Goal: Information Seeking & Learning: Learn about a topic

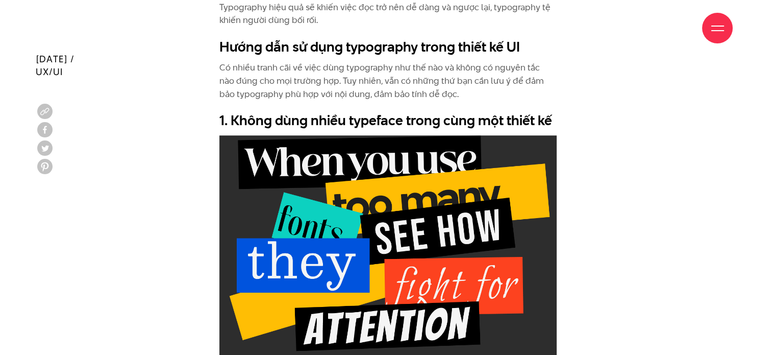
scroll to position [969, 0]
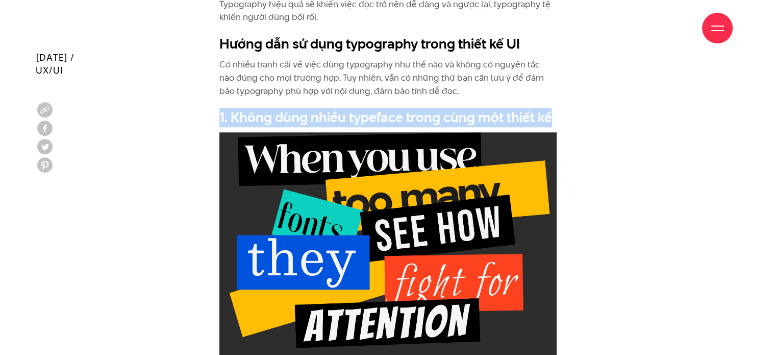
drag, startPoint x: 221, startPoint y: 118, endPoint x: 565, endPoint y: 113, distance: 343.9
copy h2 "1. Không dùng nhiều typeface trong cùng một thiết kế"
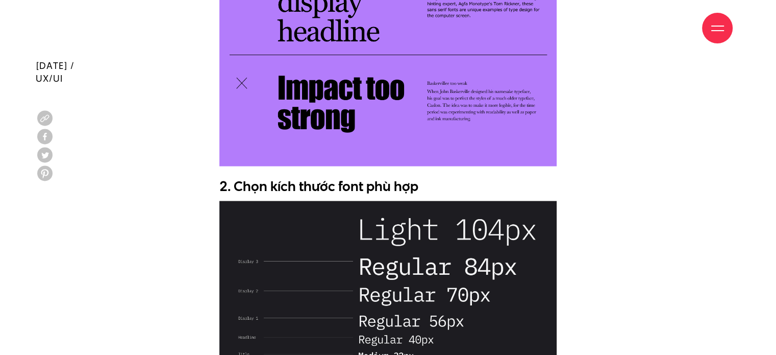
scroll to position [1888, 0]
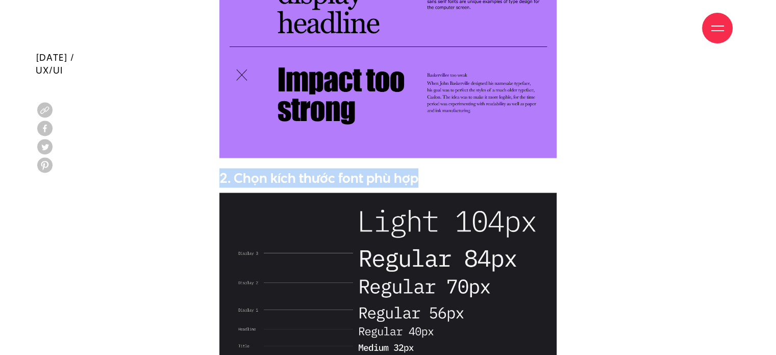
drag, startPoint x: 223, startPoint y: 177, endPoint x: 418, endPoint y: 161, distance: 196.1
copy h2 "2. Chọn kích thước font phù hợp"
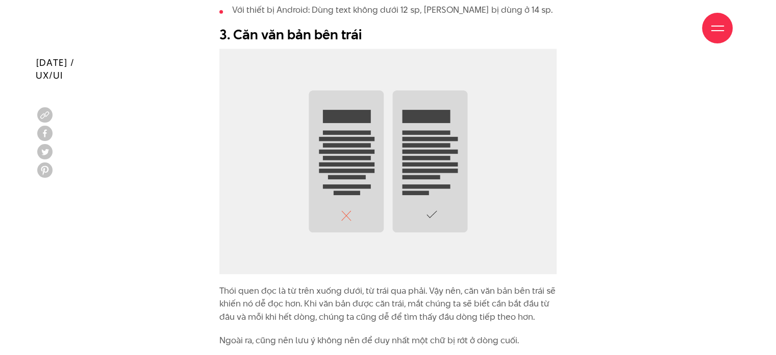
scroll to position [2500, 0]
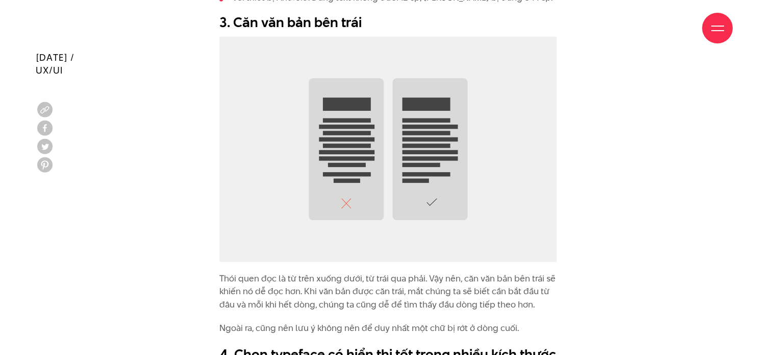
drag, startPoint x: 220, startPoint y: 23, endPoint x: 345, endPoint y: 26, distance: 124.5
click at [345, 26] on div "Giới thiệu Dự án Dịch vụ Góc nhìn Liên hệ" at bounding box center [387, 28] width 689 height 56
click at [302, 18] on div "Giới thiệu Dự án Dịch vụ Góc nhìn Liên hệ" at bounding box center [387, 28] width 689 height 56
click at [218, 20] on div "Giới thiệu Dự án Dịch vụ Góc nhìn Liên hệ" at bounding box center [387, 28] width 689 height 56
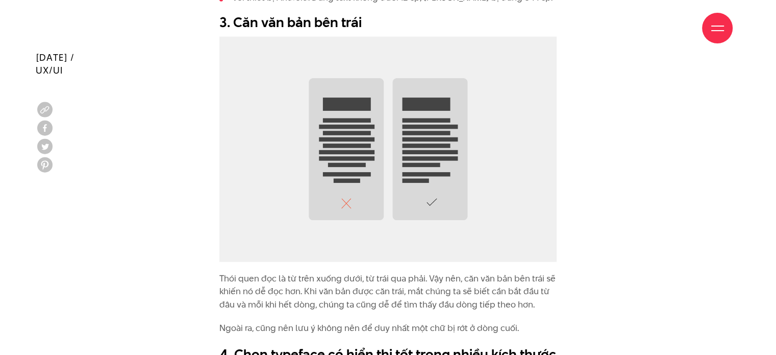
drag, startPoint x: 222, startPoint y: 22, endPoint x: 243, endPoint y: 22, distance: 20.4
click at [223, 22] on div "Giới thiệu Dự án Dịch vụ Góc nhìn Liên hệ" at bounding box center [387, 28] width 689 height 56
click at [350, 22] on div "Giới thiệu Dự án Dịch vụ Góc nhìn Liên hệ" at bounding box center [387, 28] width 689 height 56
drag, startPoint x: 220, startPoint y: 21, endPoint x: 367, endPoint y: 13, distance: 147.2
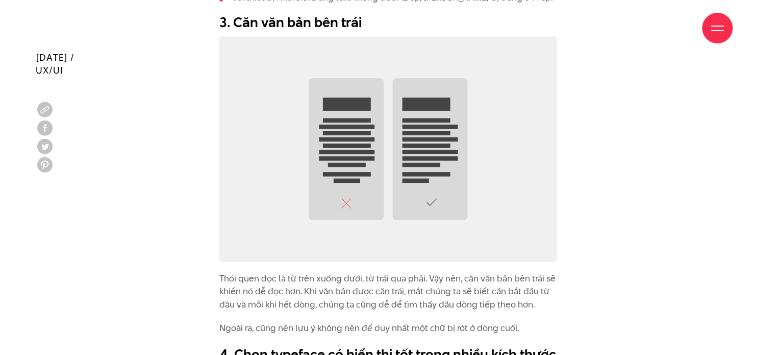
click at [367, 13] on div "Giới thiệu Dự án Dịch vụ Góc nhìn Liên hệ" at bounding box center [387, 28] width 689 height 56
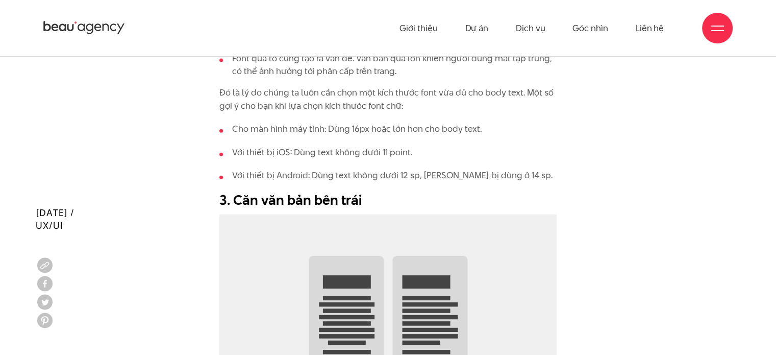
scroll to position [2296, 0]
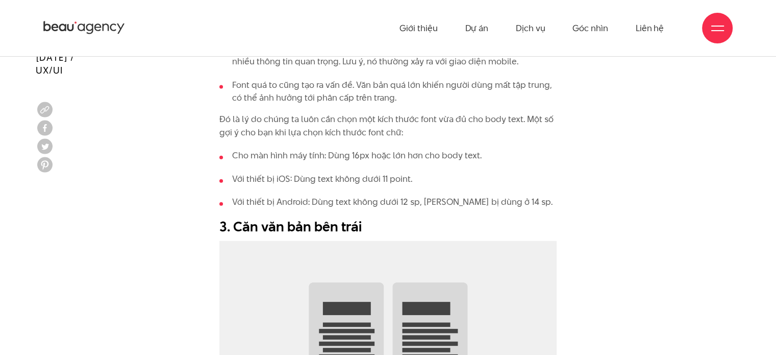
click at [262, 231] on h2 "3. Căn văn bản bên trái" at bounding box center [387, 226] width 337 height 19
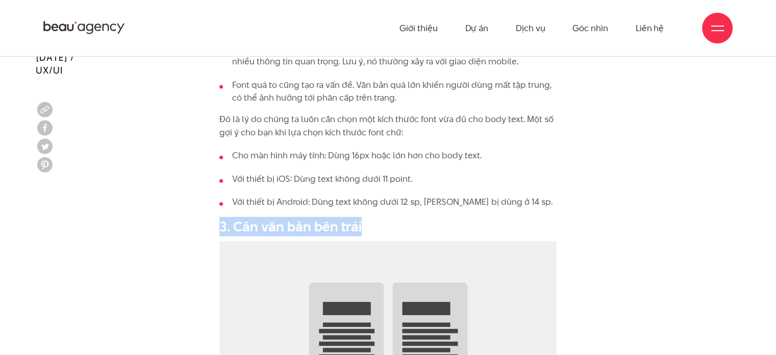
drag, startPoint x: 218, startPoint y: 226, endPoint x: 363, endPoint y: 226, distance: 144.4
copy h2 "3. Căn văn bản bên trái"
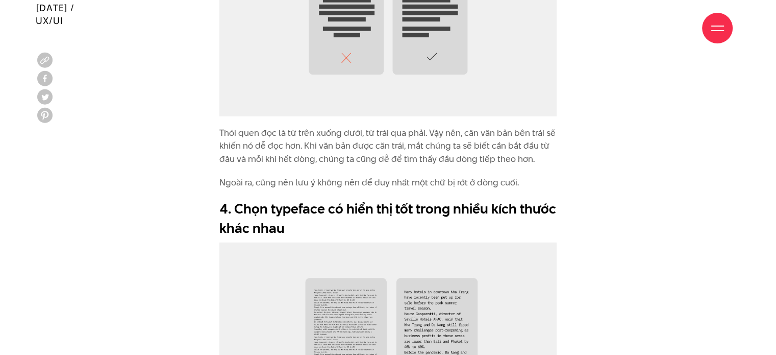
scroll to position [2653, 0]
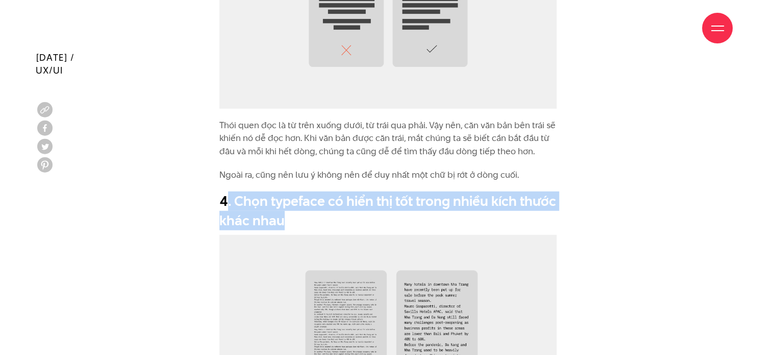
drag, startPoint x: 224, startPoint y: 200, endPoint x: 292, endPoint y: 218, distance: 70.7
click at [292, 218] on h2 "4. Chọn typeface có hiển thị tốt trong nhiều kích thước khác nhau" at bounding box center [387, 210] width 337 height 38
drag, startPoint x: 220, startPoint y: 200, endPoint x: 290, endPoint y: 228, distance: 74.9
click at [290, 228] on h2 "4. Chọn typeface có hiển thị tốt trong nhiều kích thước khác nhau" at bounding box center [387, 210] width 337 height 38
copy h2 "4. Chọn typeface có hiển thị tốt trong nhiều kích thước khác nhau"
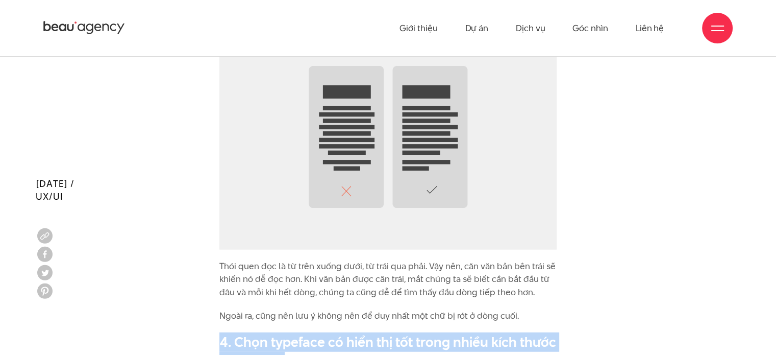
scroll to position [2500, 0]
